Goal: Navigation & Orientation: Find specific page/section

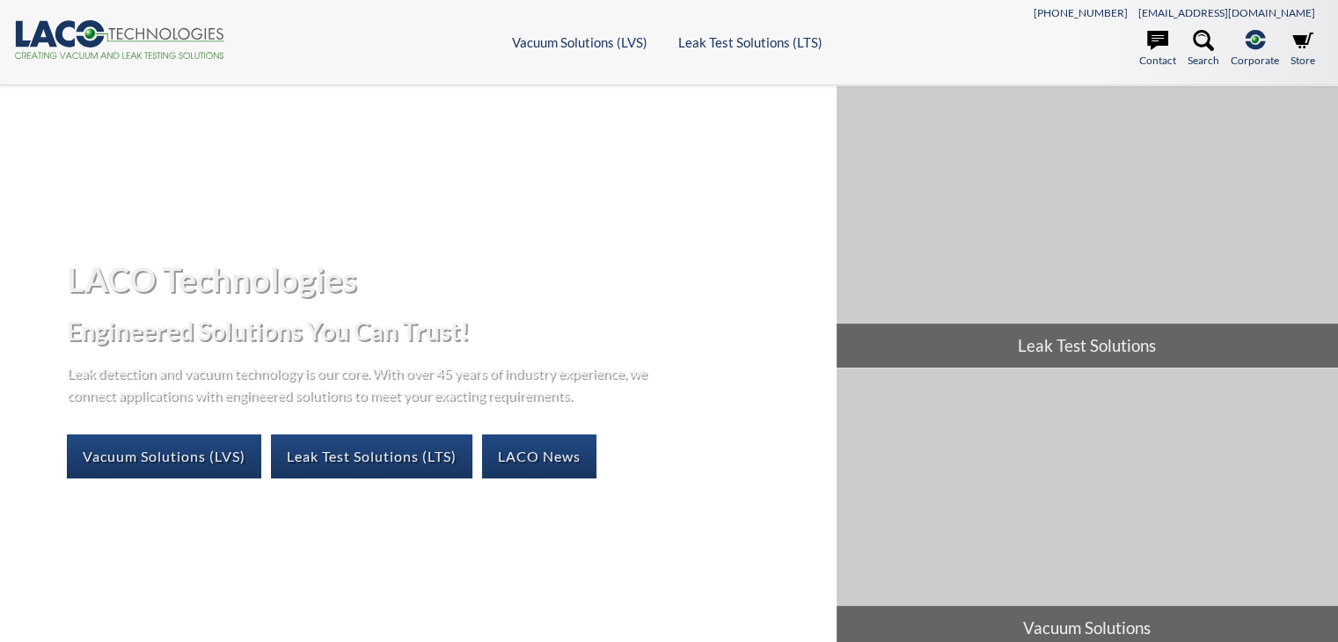
select select "Language Translate Widget"
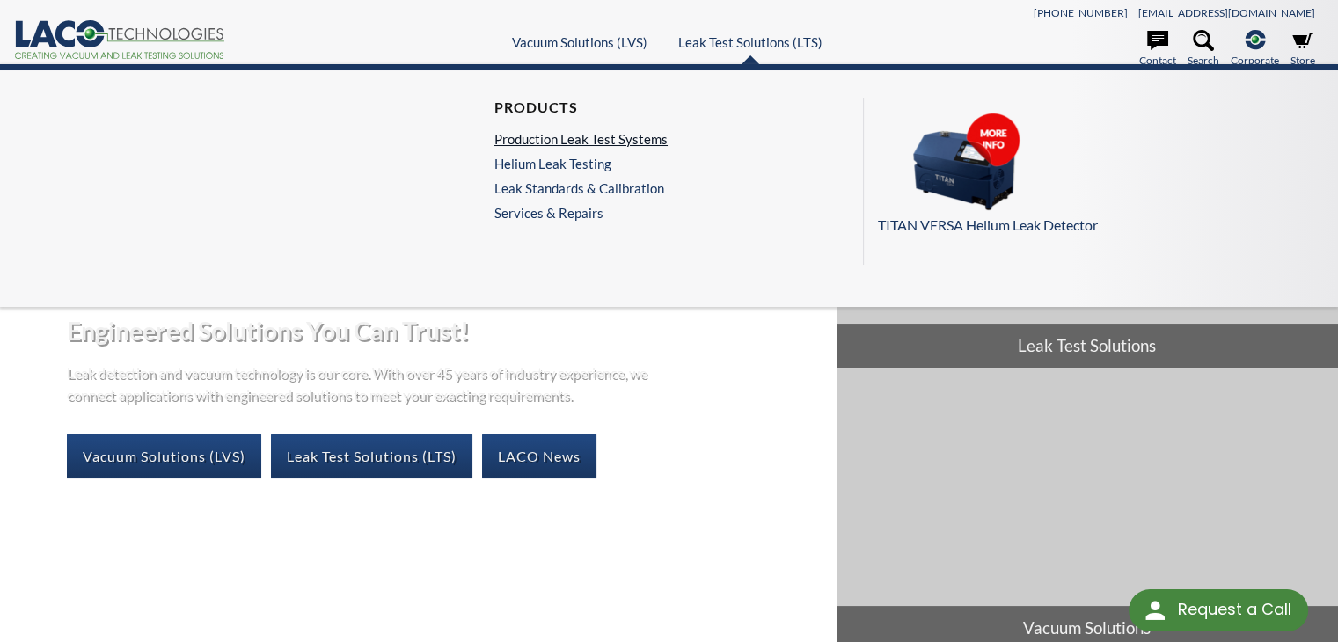
click at [623, 135] on link "Production Leak Test Systems" at bounding box center [581, 139] width 173 height 16
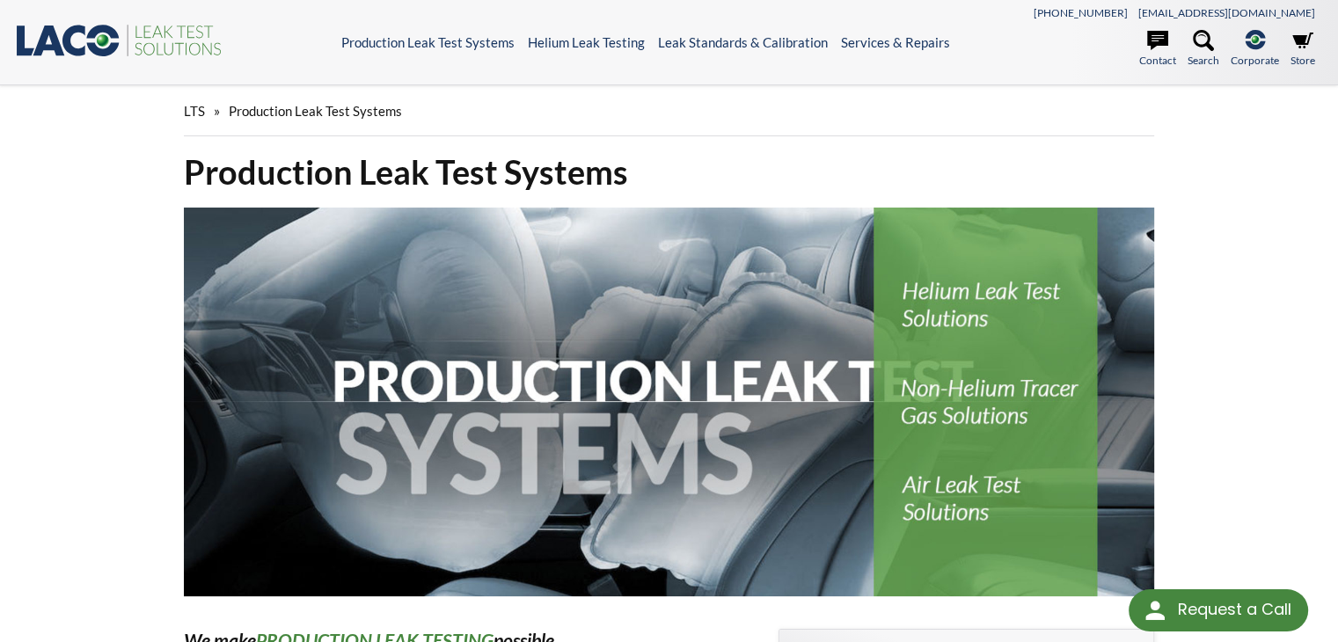
select select "Language Translate Widget"
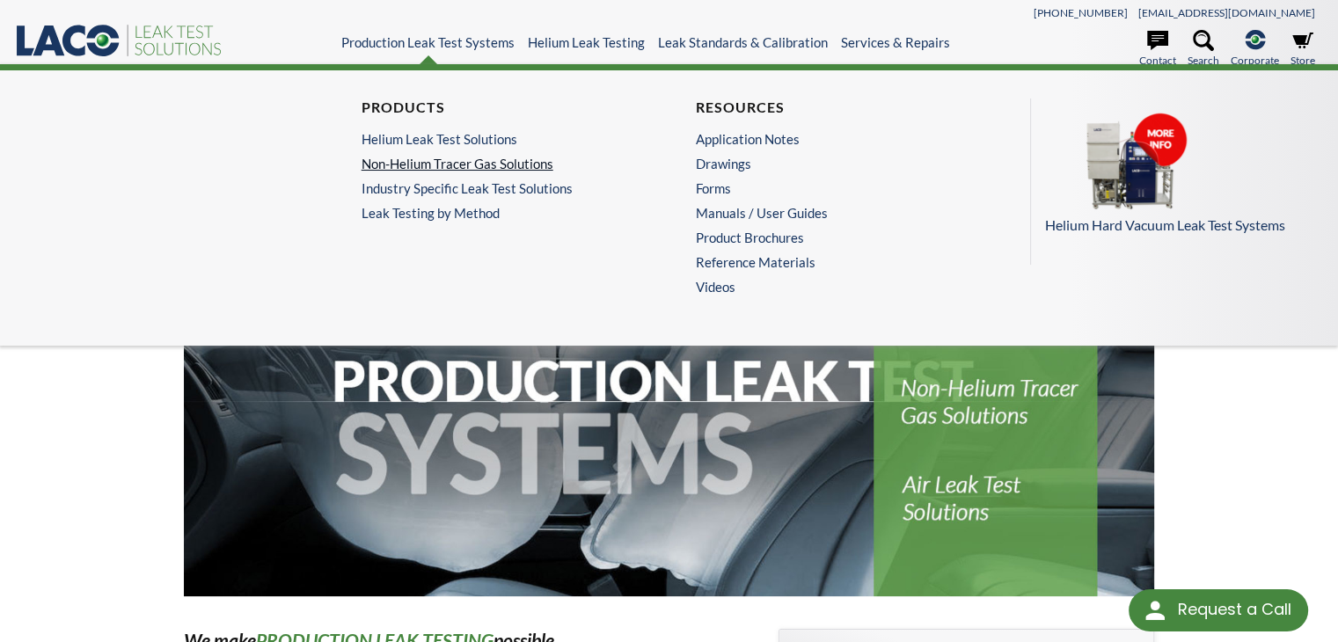
click at [443, 164] on link "Non-Helium Tracer Gas Solutions" at bounding box center [498, 164] width 272 height 16
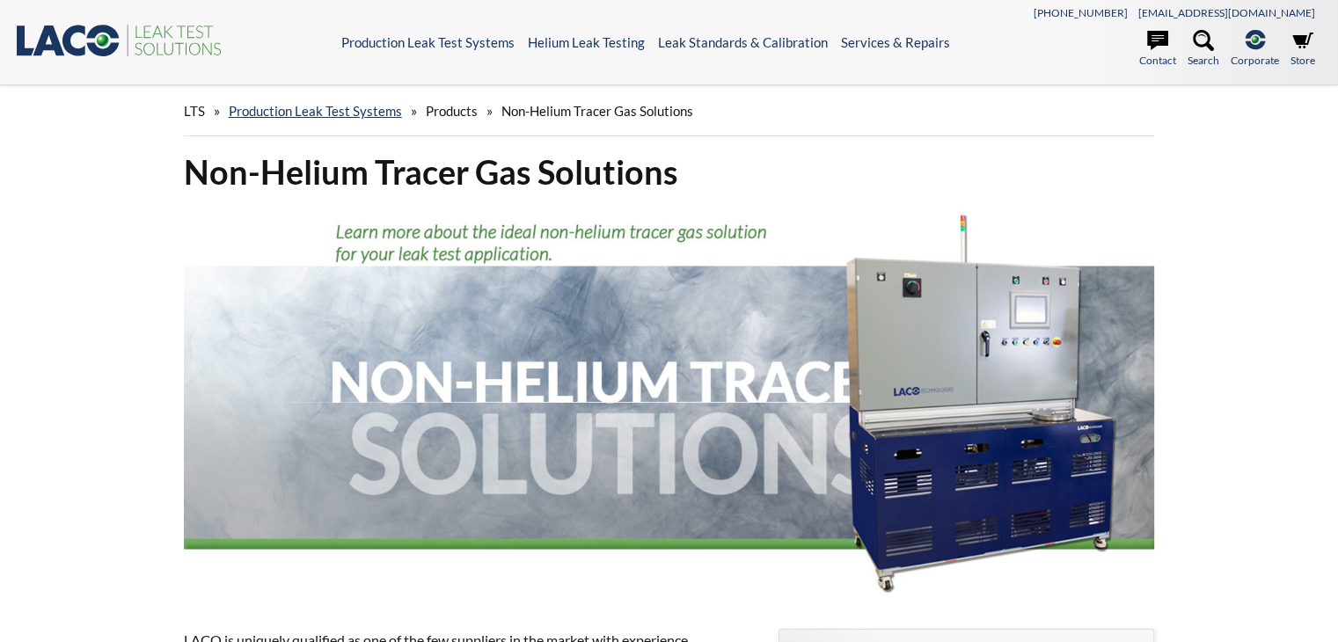
select select "Language Translate Widget"
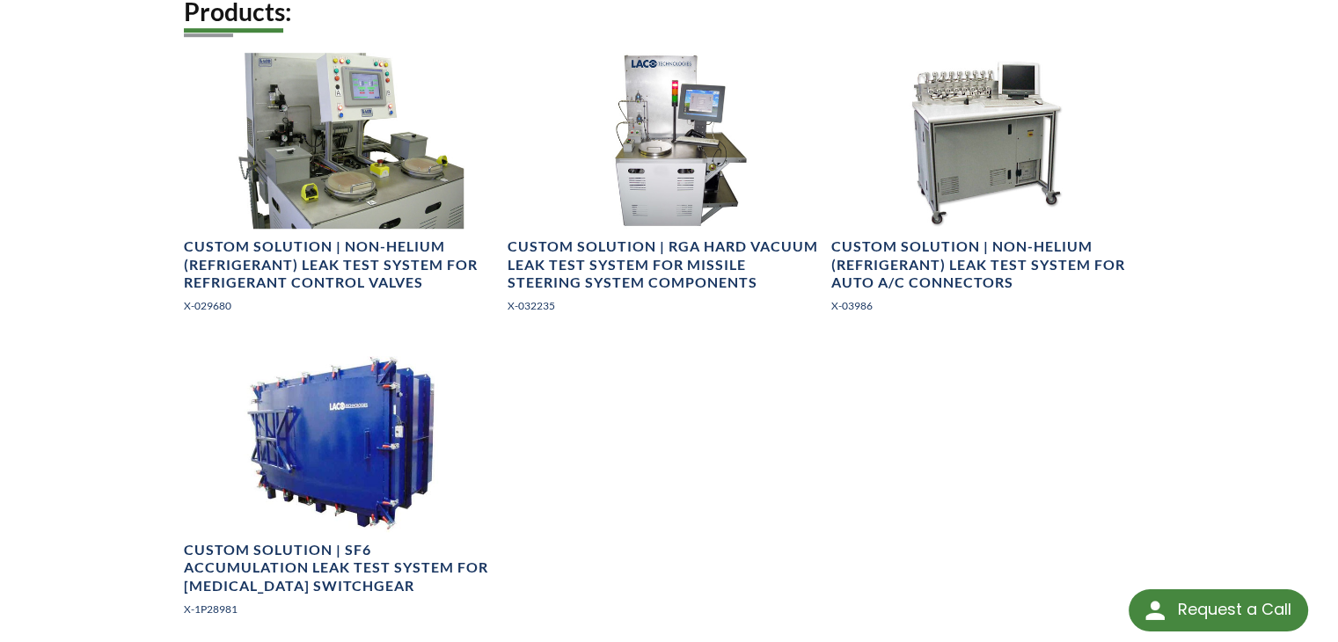
scroll to position [968, 0]
